Goal: Information Seeking & Learning: Learn about a topic

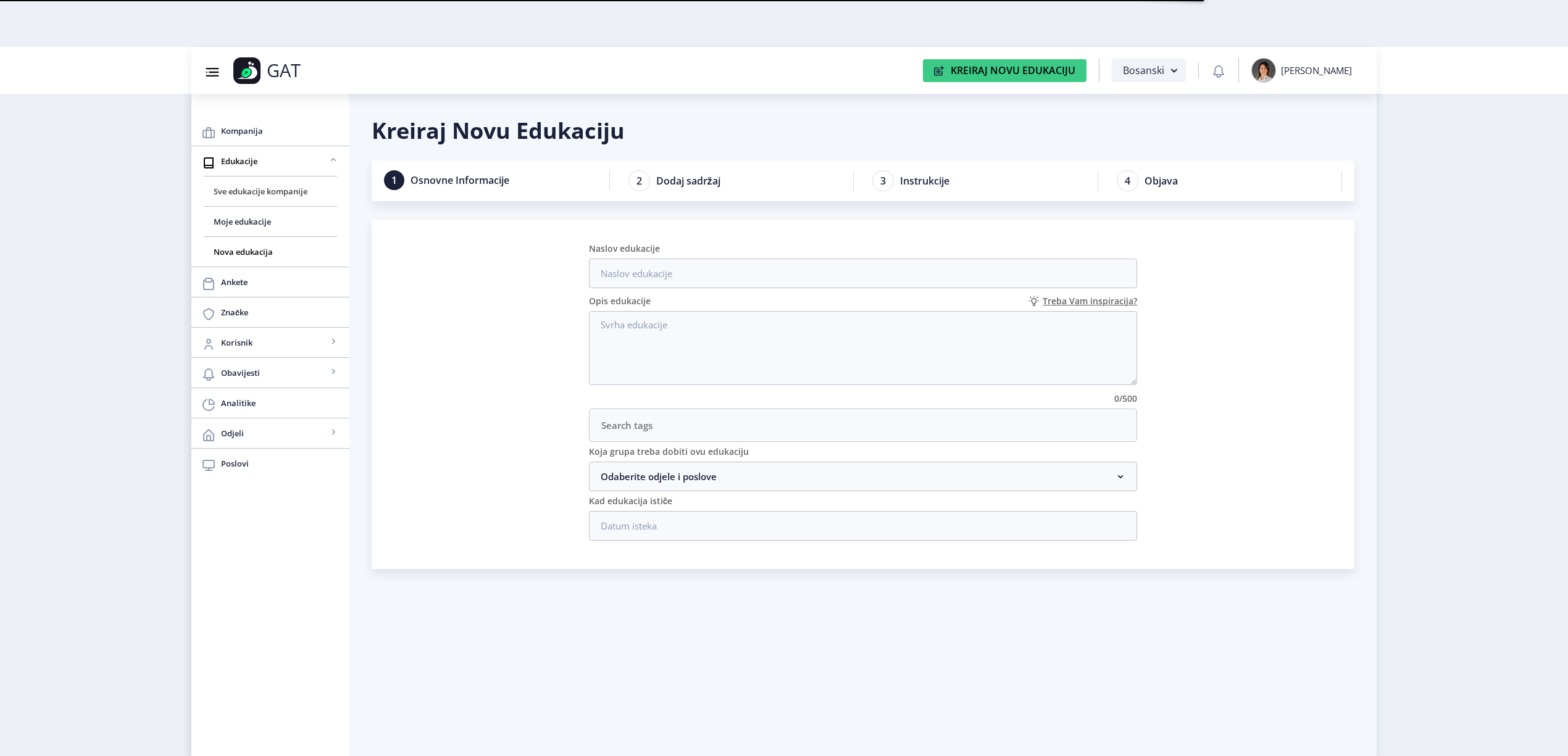
click at [242, 188] on span "Sve edukacije kompanije" at bounding box center [270, 191] width 113 height 15
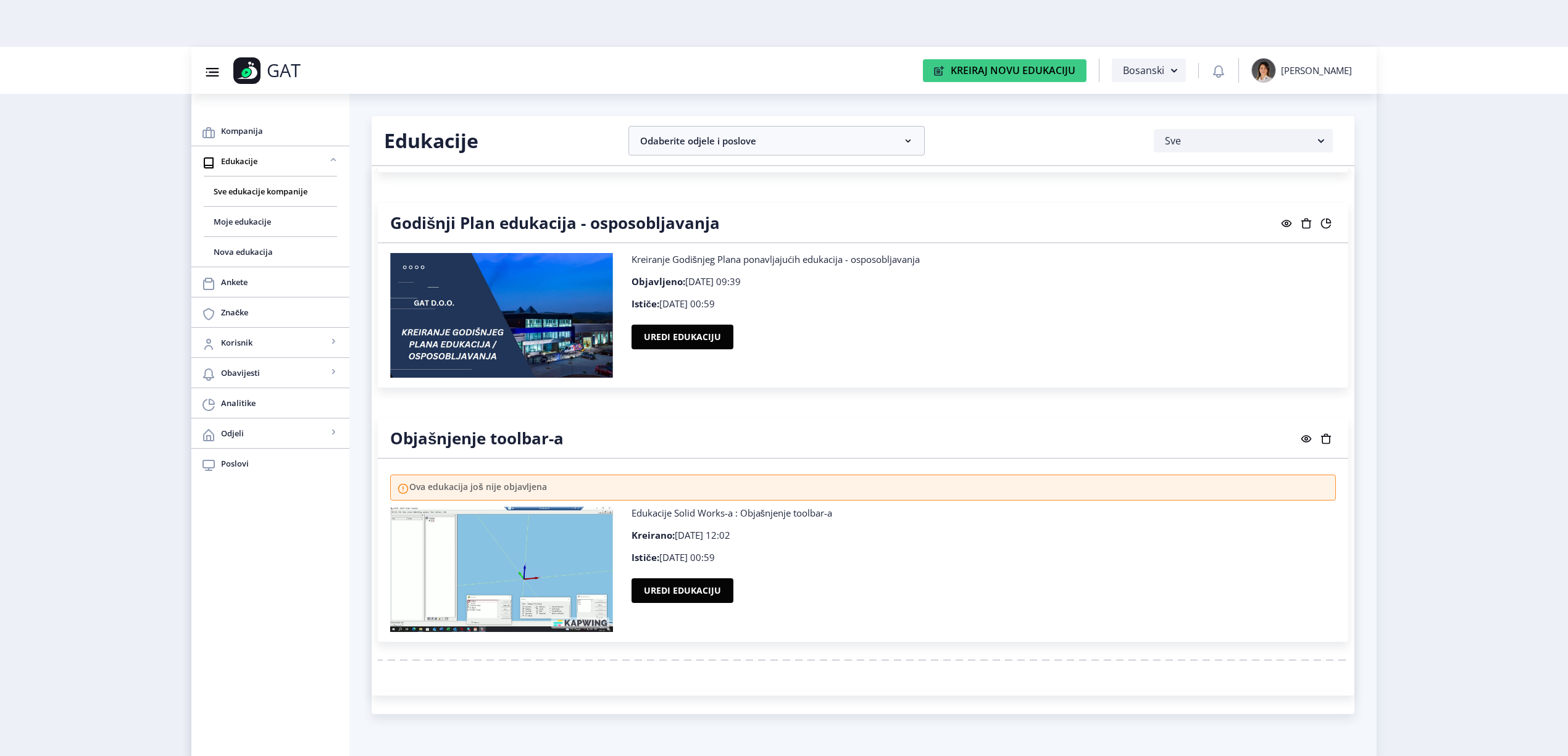
scroll to position [1431, 0]
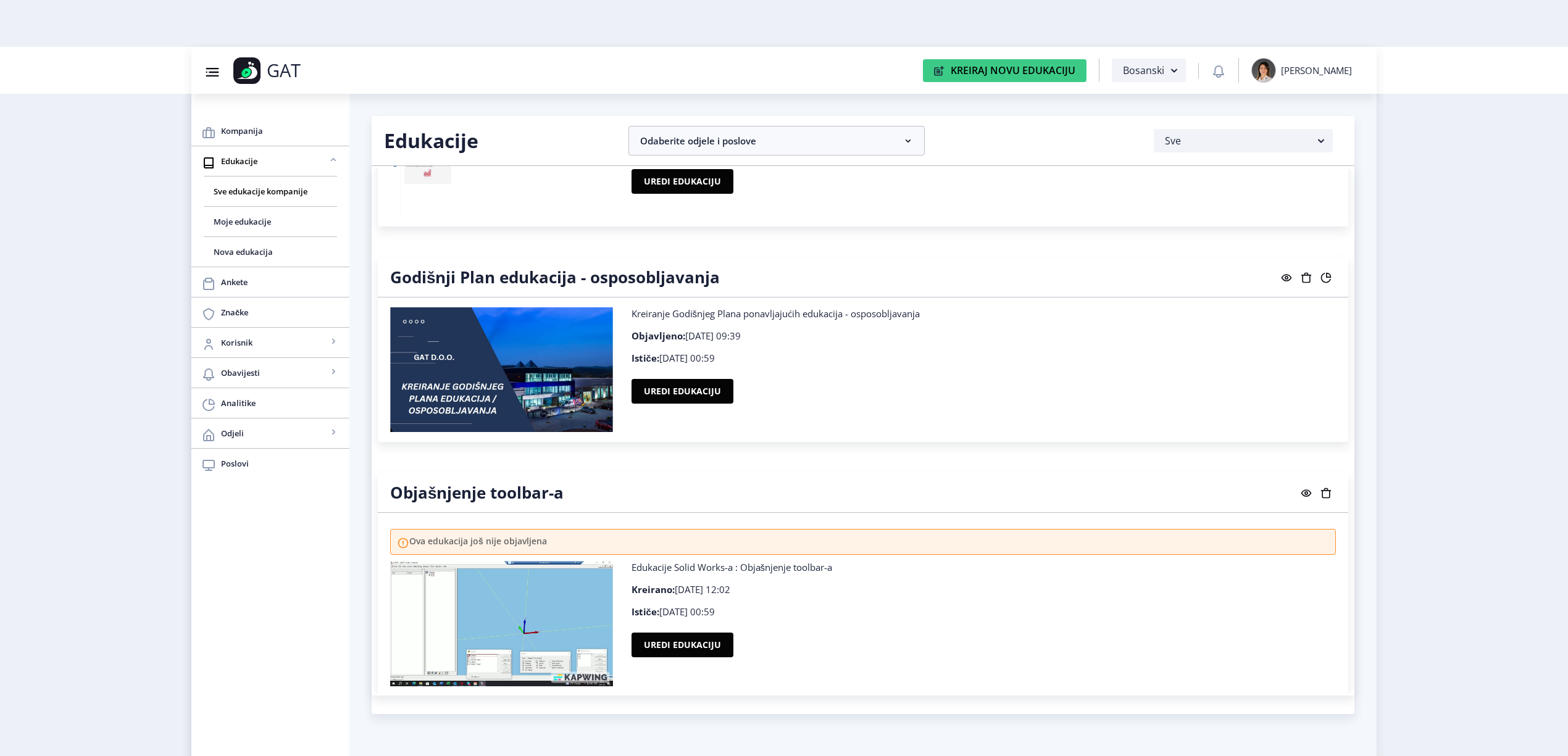
click at [1288, 271] on rect at bounding box center [1286, 277] width 12 height 12
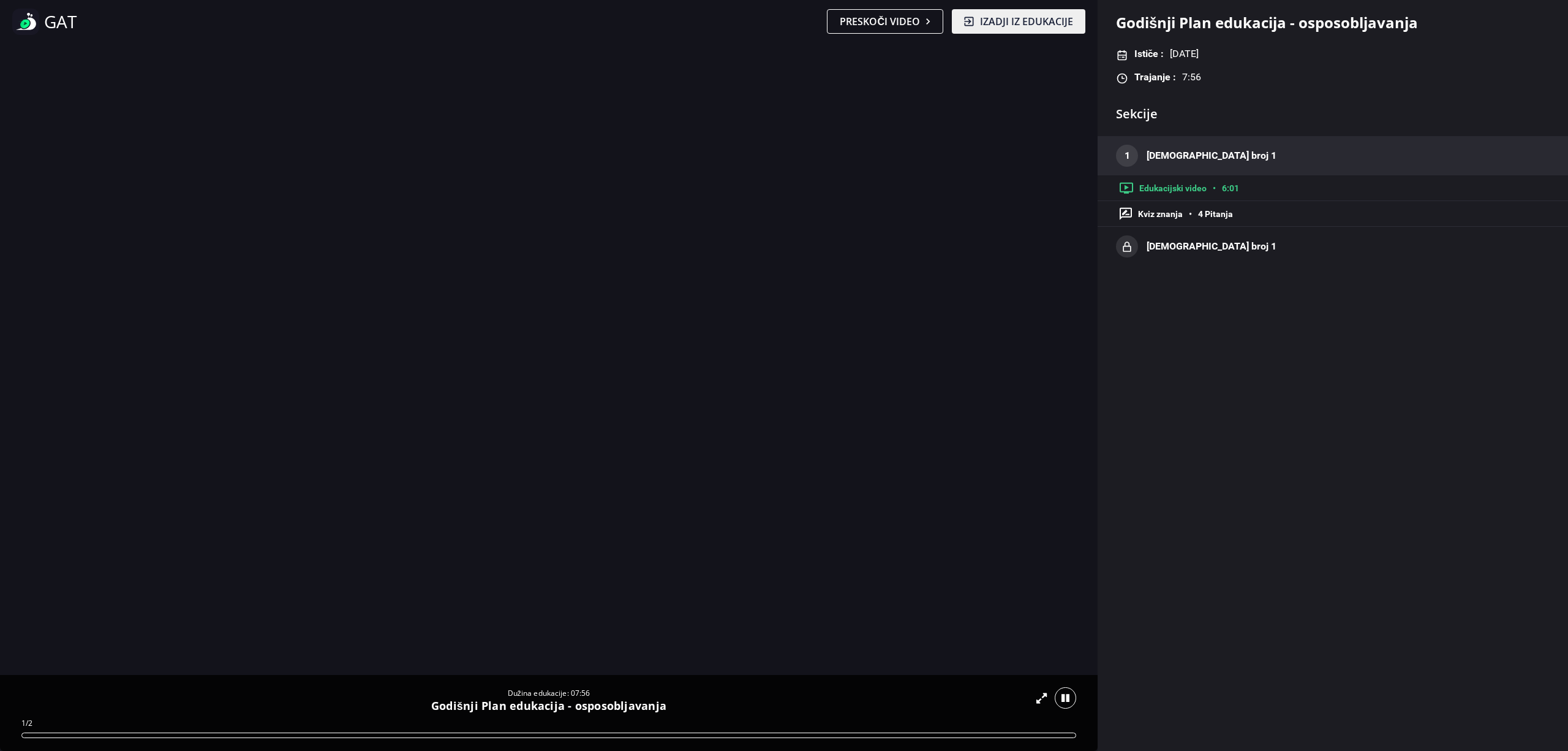
click at [826, 378] on div "Dužina edukacije: 07:56 Godišnji Plan edukacija - osposobljavanja 1/2" at bounding box center [549, 397] width 1098 height 708
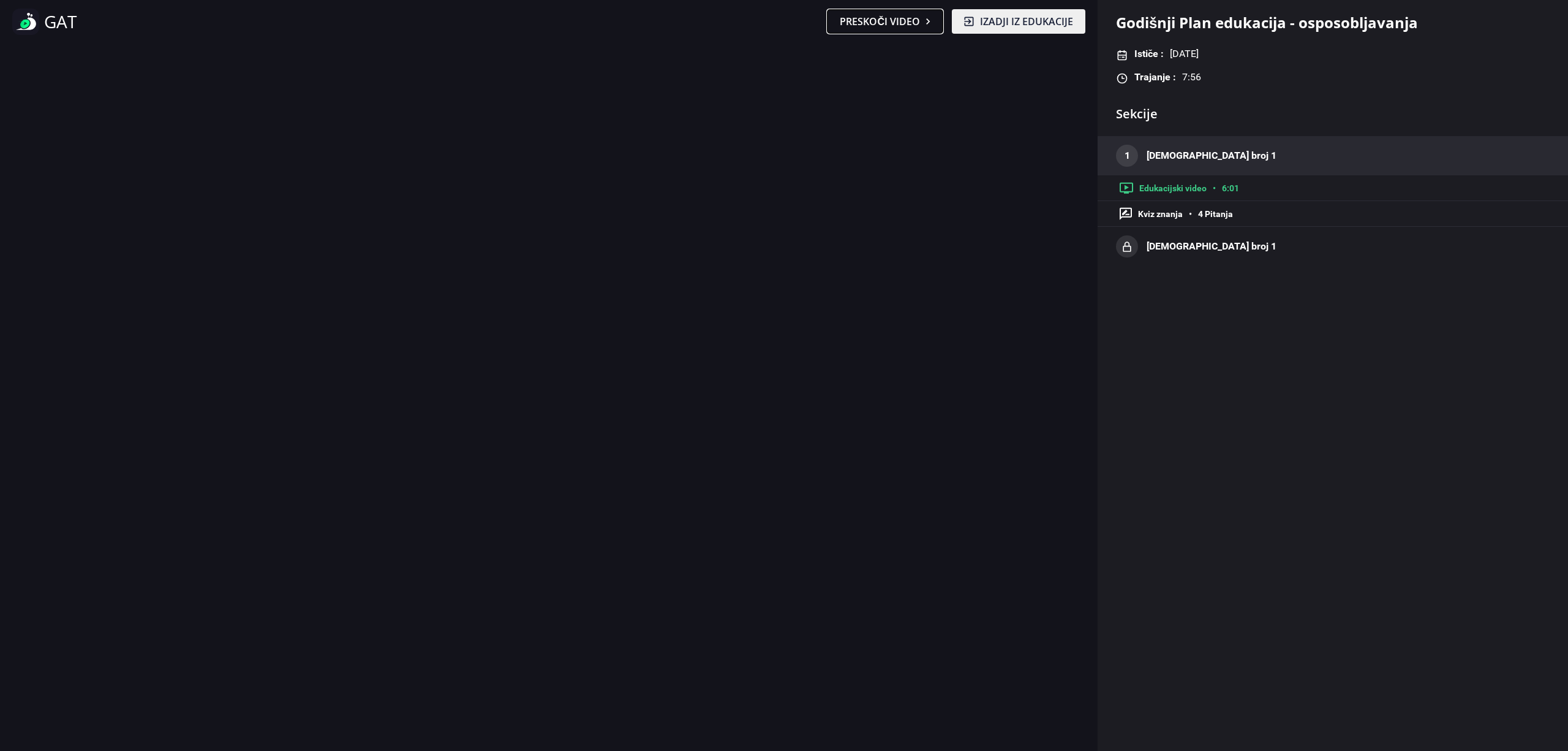
click at [881, 22] on span "Preskoči video" at bounding box center [879, 22] width 80 height 14
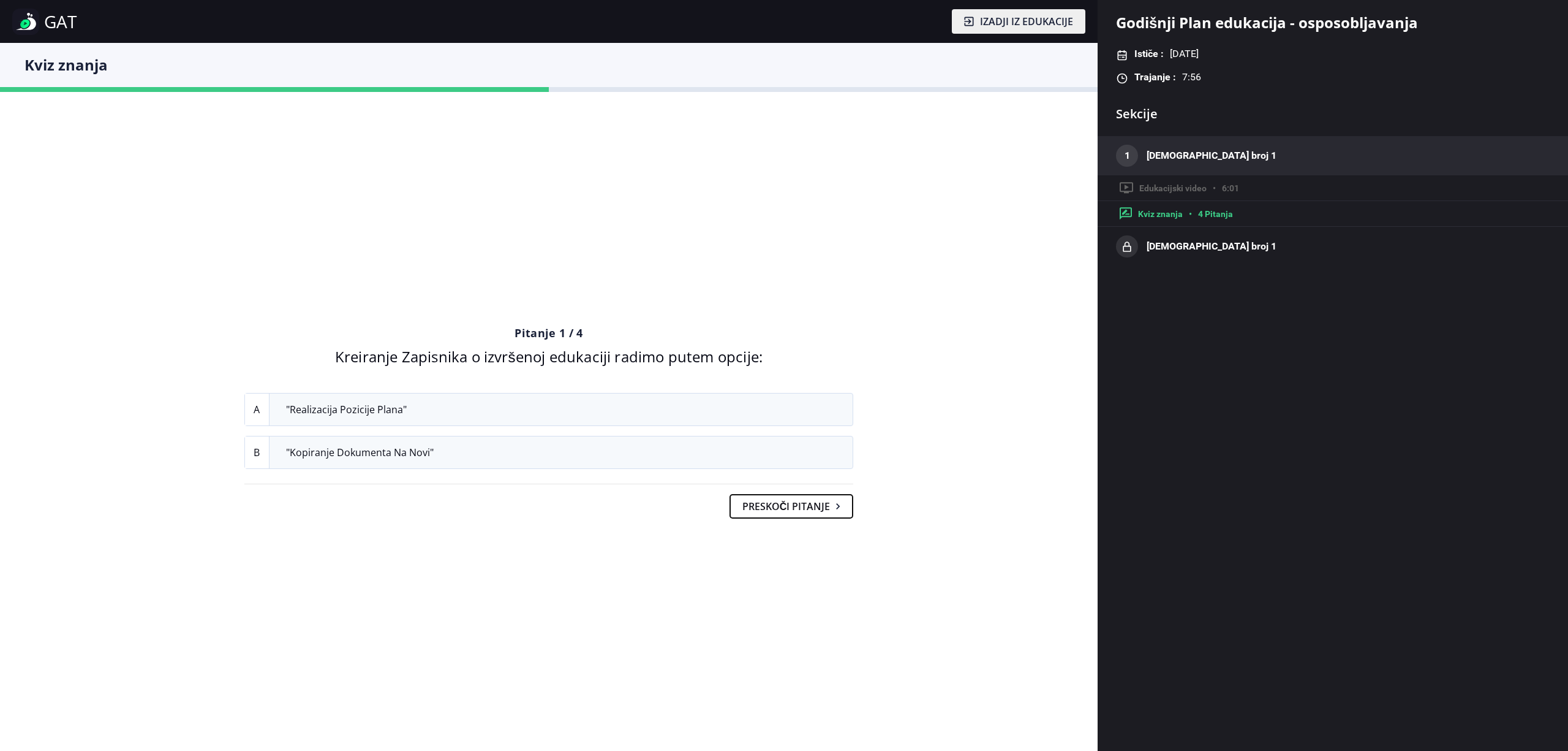
click at [833, 505] on button "Preskoči pitanje" at bounding box center [792, 506] width 125 height 25
click at [836, 512] on button "Preskoči pitanje" at bounding box center [792, 506] width 125 height 25
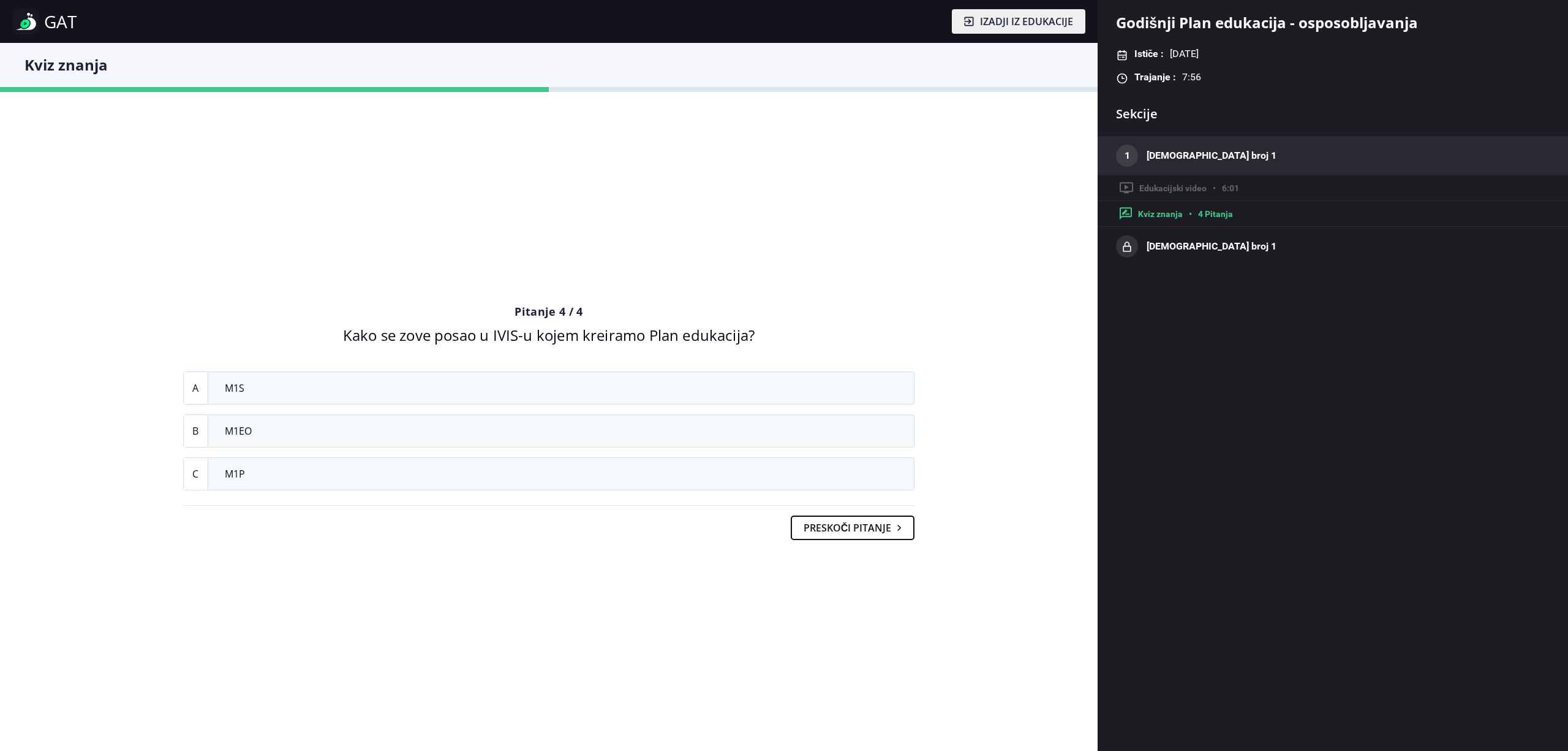
click at [853, 530] on button "Preskoči pitanje" at bounding box center [853, 528] width 125 height 25
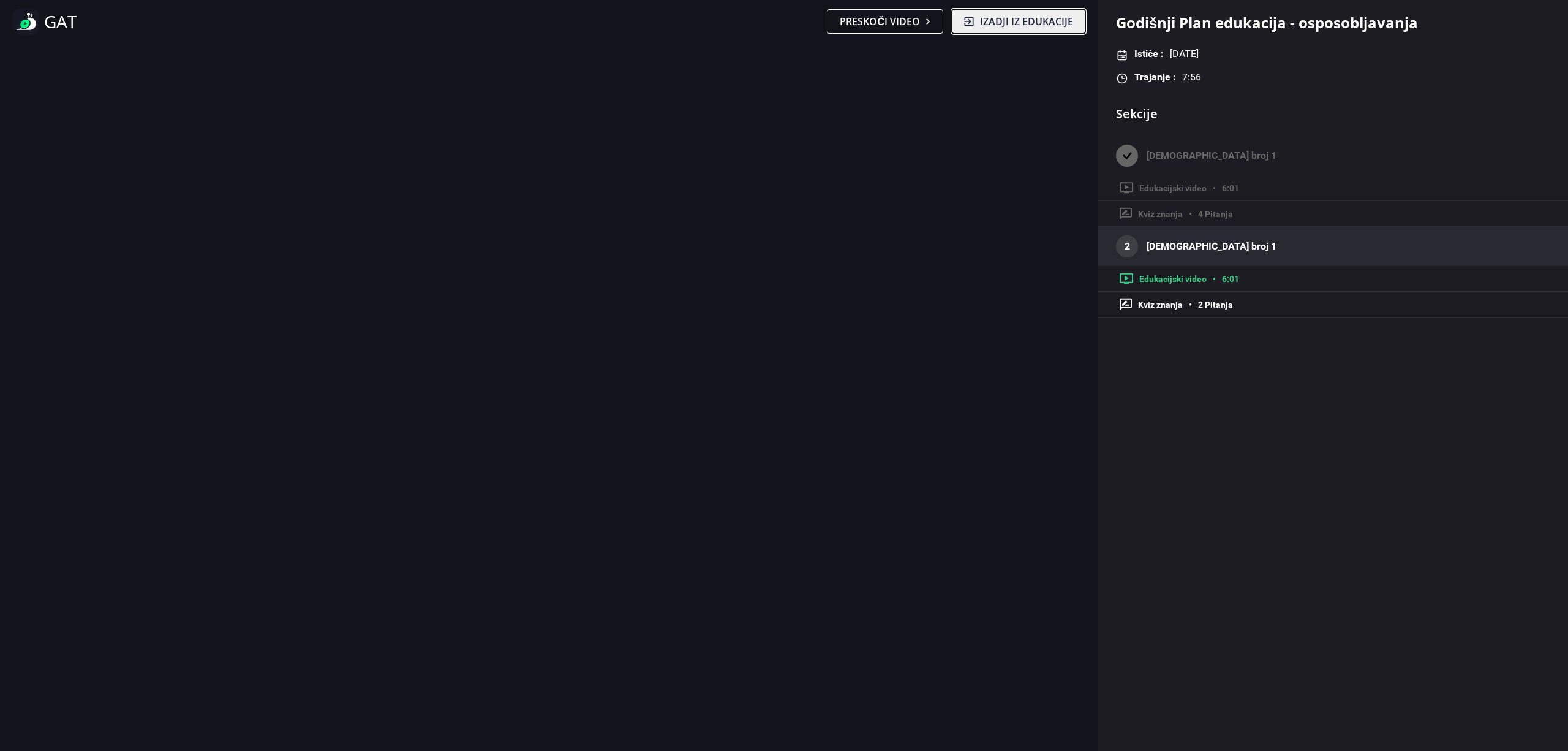
click at [969, 17] on img at bounding box center [969, 22] width 10 height 10
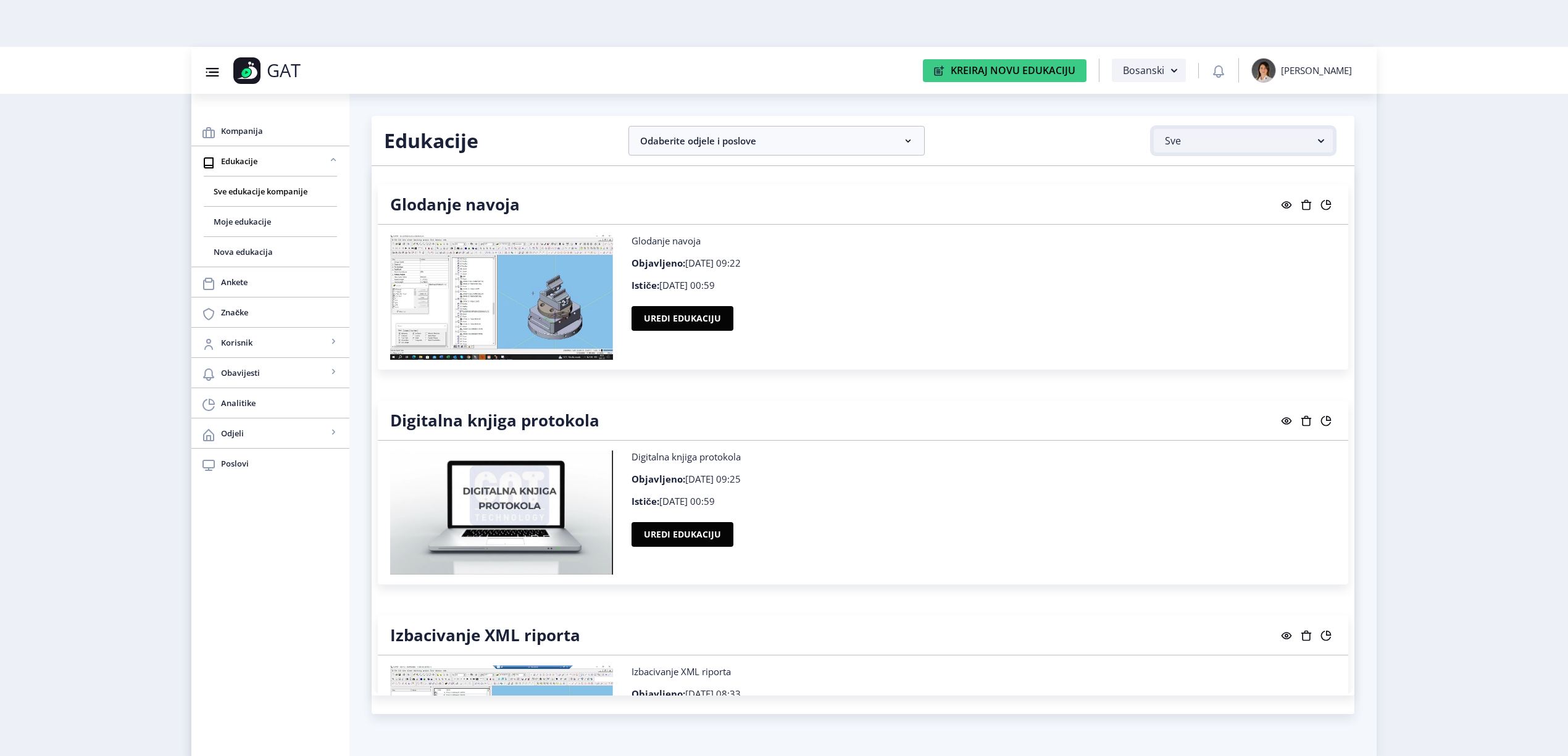
click at [1287, 139] on button "Sve" at bounding box center [1243, 141] width 179 height 23
click at [791, 133] on nb-accordion-item-header "Odaberite odjele i poslove" at bounding box center [777, 140] width 296 height 30
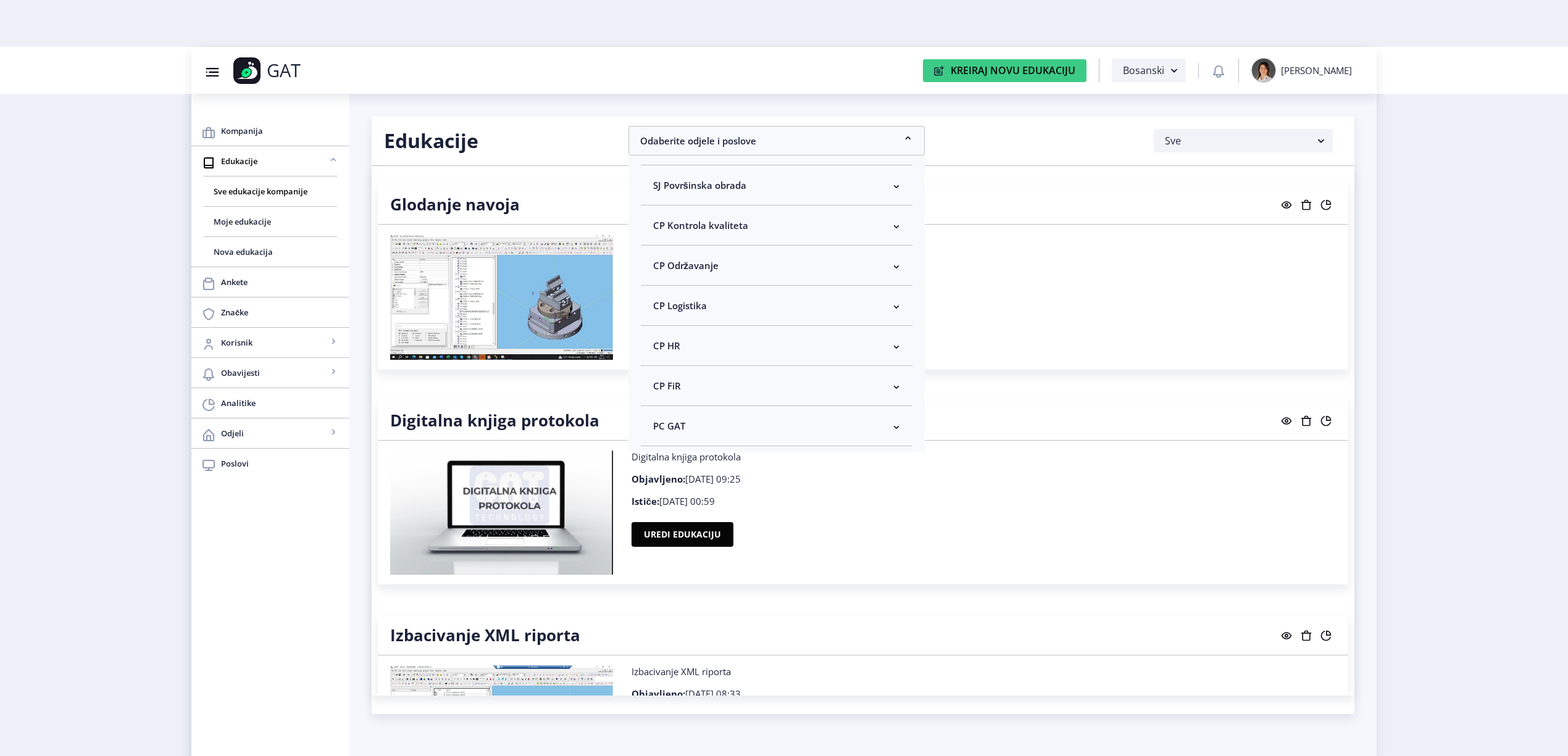
scroll to position [164, 0]
click at [749, 344] on nb-accordion-item-header "CP HR" at bounding box center [777, 344] width 271 height 40
click at [719, 387] on span "Odaberi sve" at bounding box center [699, 388] width 60 height 15
click at [658, 388] on input "Odaberi sve" at bounding box center [658, 388] width 1 height 1
checkbox input "true"
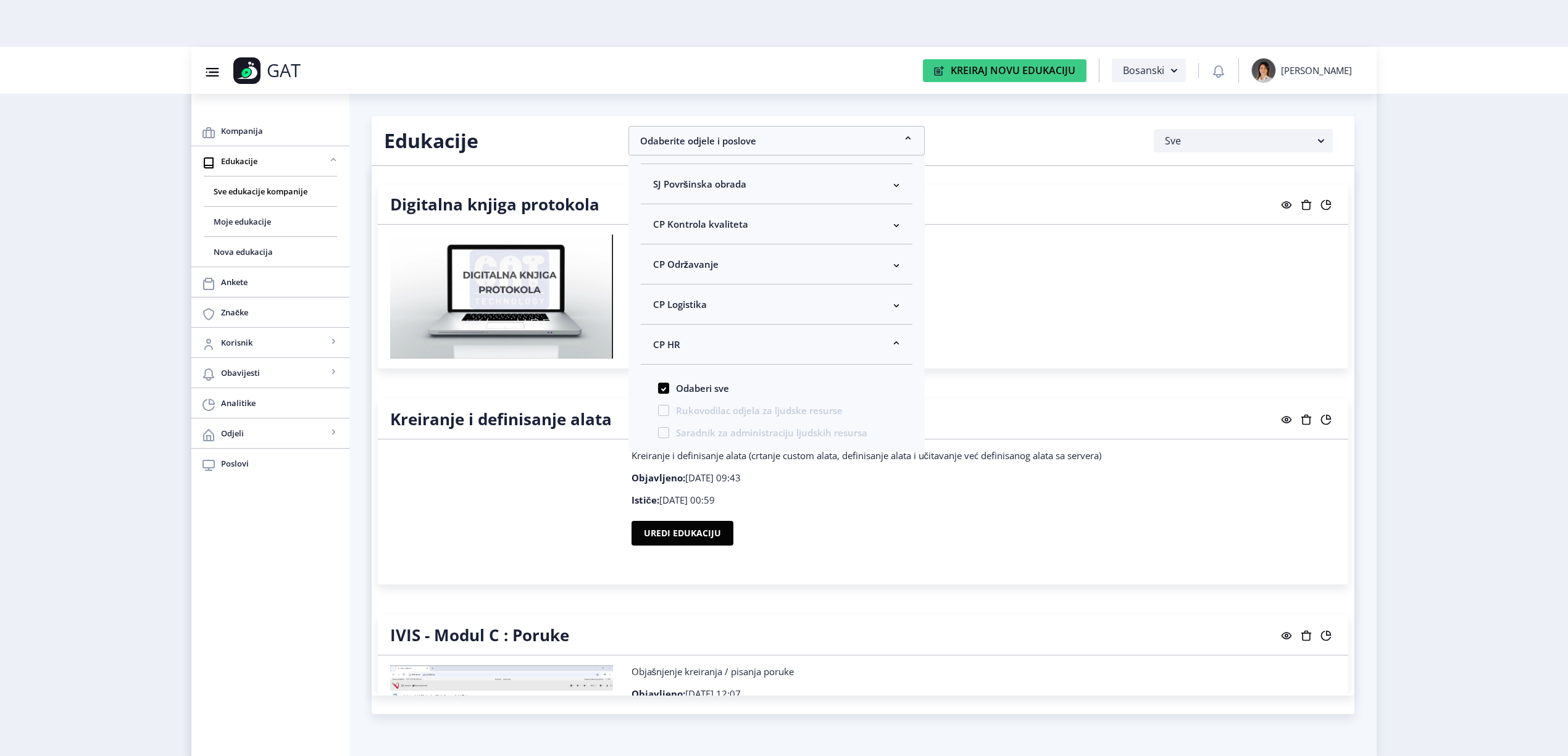
click at [591, 102] on nb-layout-column "Edukacije Odaberite odjele i poslove CP [PERSON_NAME] sve Direktor [PERSON_NAME…" at bounding box center [862, 448] width 1027 height 709
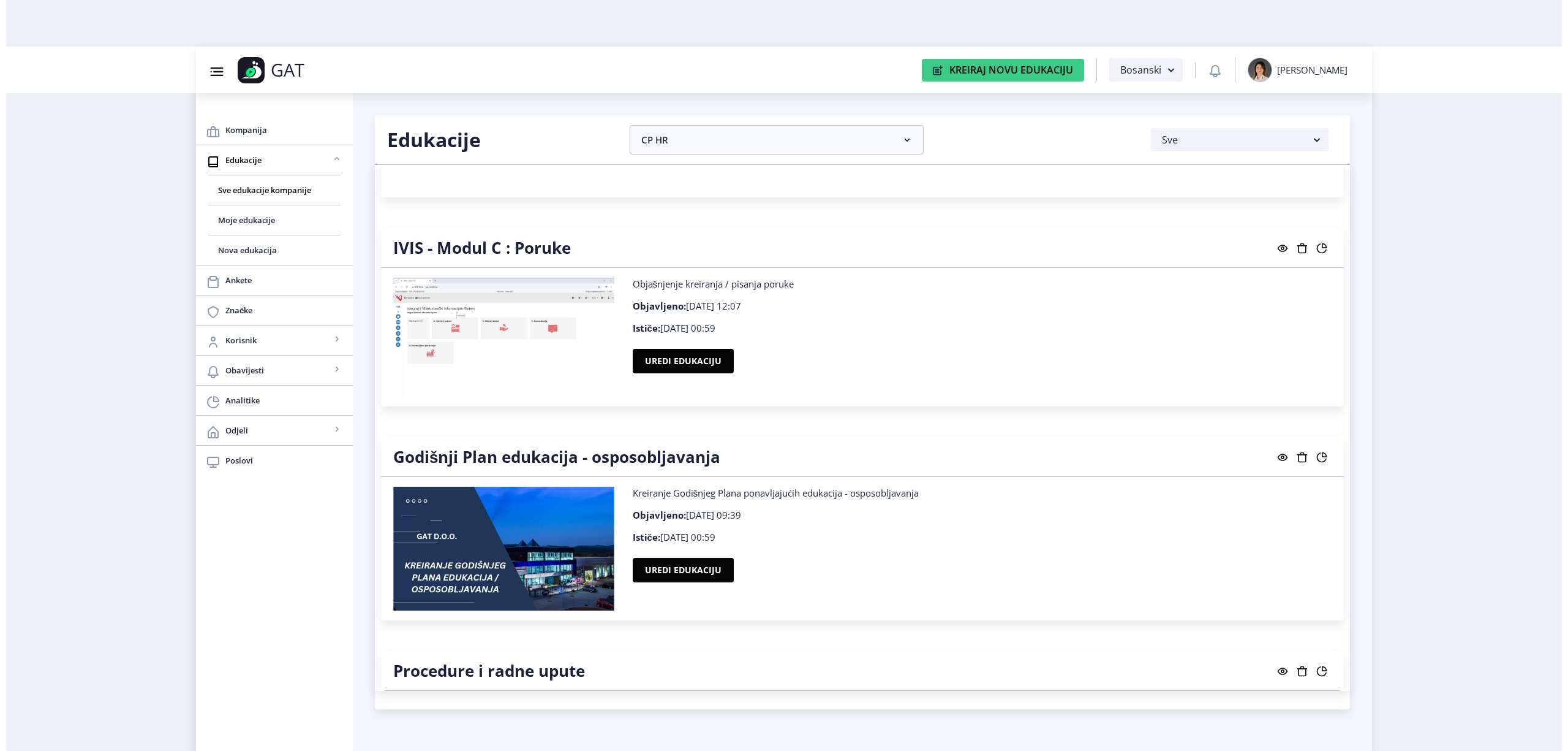
scroll to position [408, 0]
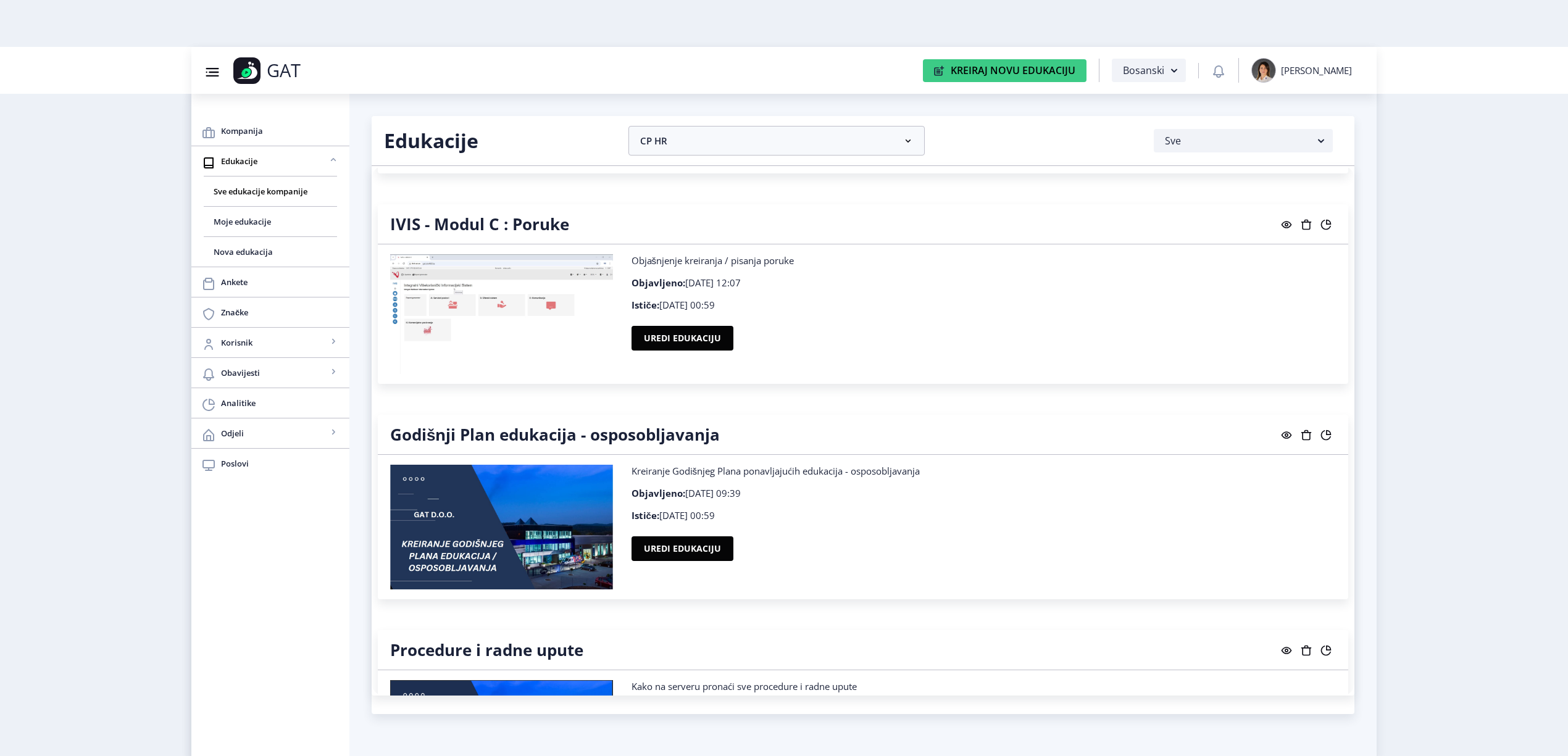
click at [1286, 432] on icon at bounding box center [1287, 435] width 10 height 7
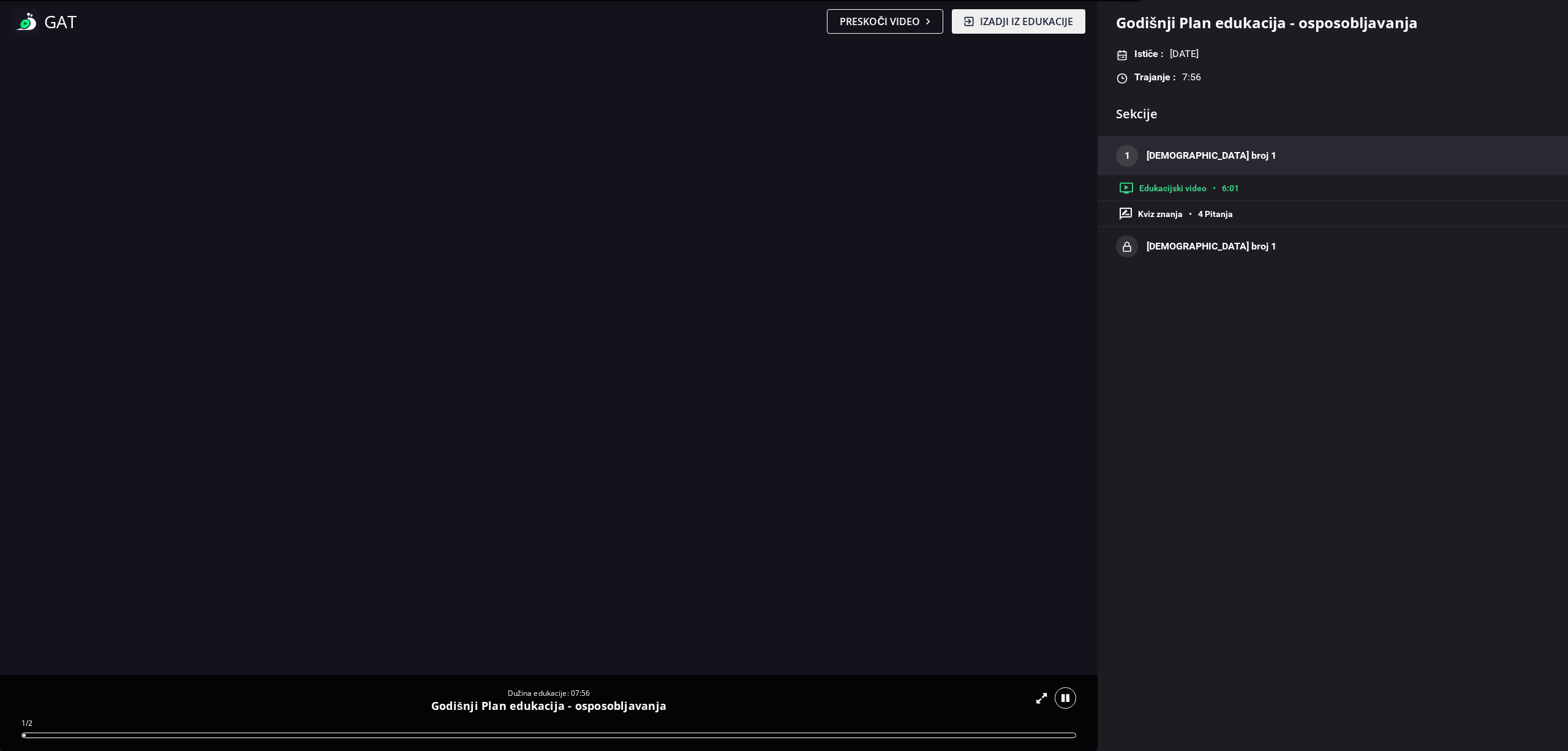
click at [79, 732] on div "Dužina edukacije: 07:56 Godišnji Plan edukacija - osposobljavanja 1/2" at bounding box center [549, 712] width 1098 height 76
click at [251, 728] on div "Dužina edukacije: 07:56 Godišnji Plan edukacija - osposobljavanja 1/2" at bounding box center [549, 712] width 1098 height 76
click at [985, 179] on video at bounding box center [549, 318] width 1098 height 549
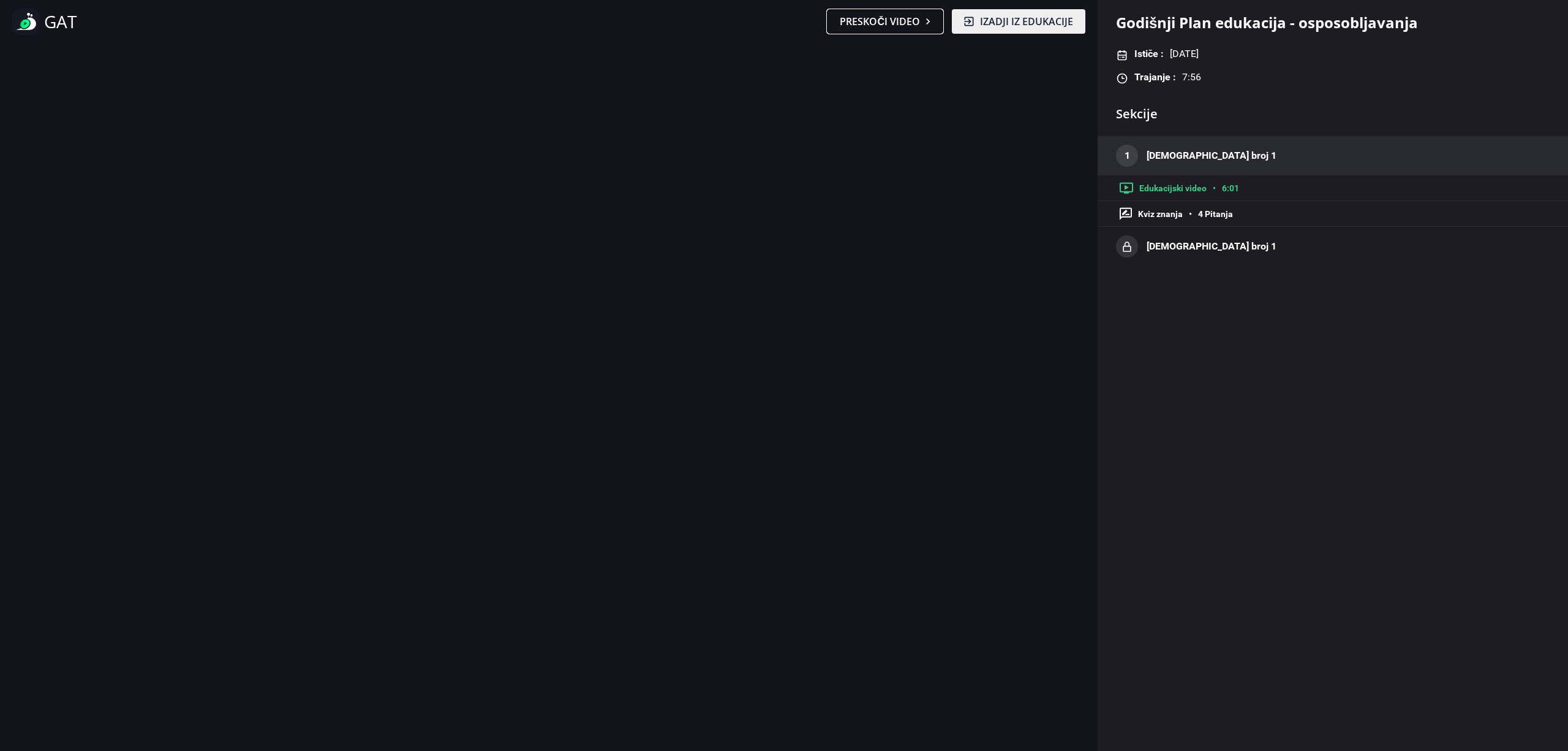
click at [922, 23] on button "Preskoči video" at bounding box center [885, 22] width 117 height 25
